Goal: Use online tool/utility

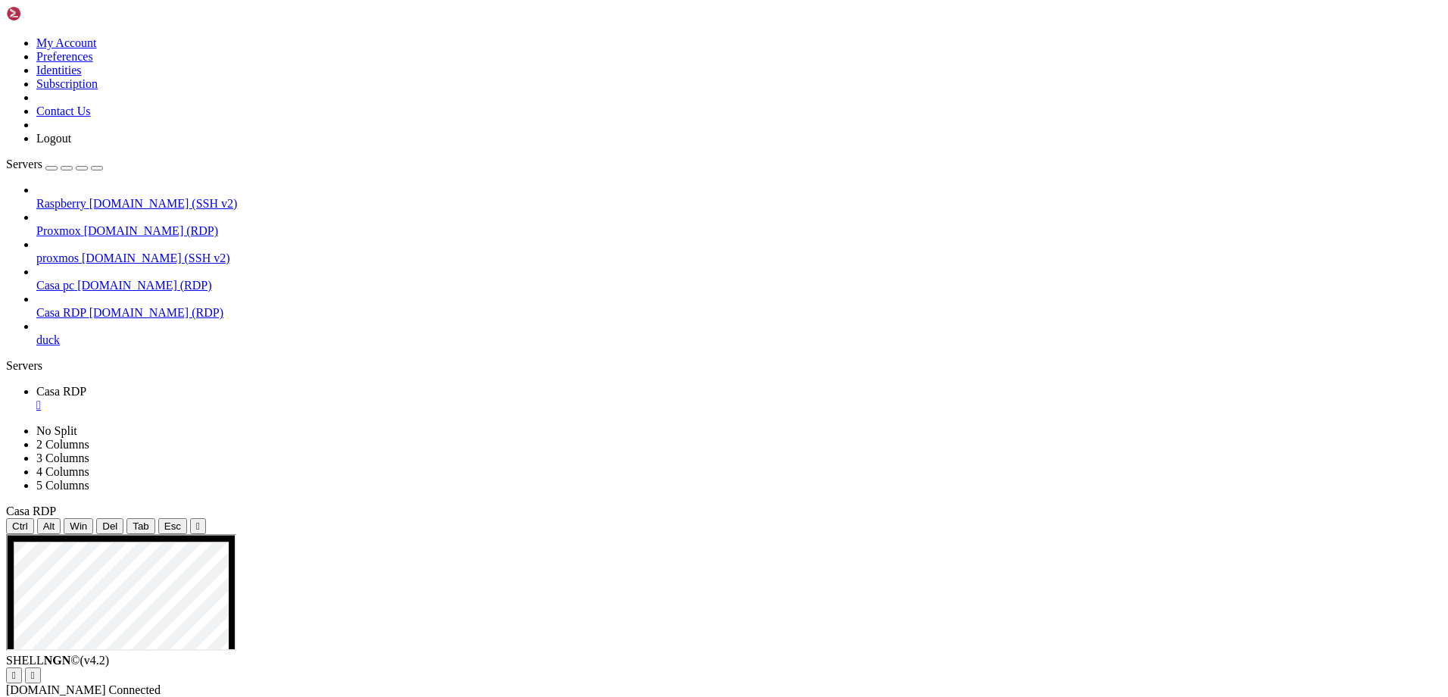
drag, startPoint x: 501, startPoint y: 620, endPoint x: 320, endPoint y: 623, distance: 180.3
